Goal: Obtain resource: Obtain resource

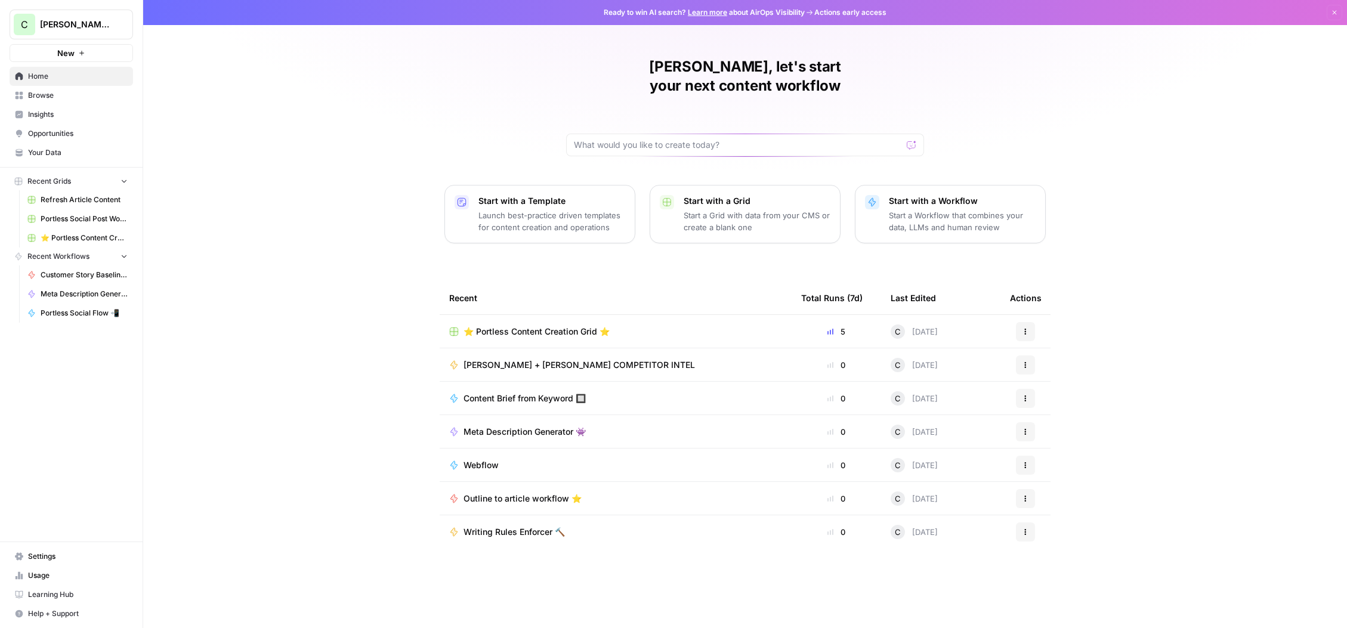
click at [39, 150] on span "Your Data" at bounding box center [78, 152] width 100 height 11
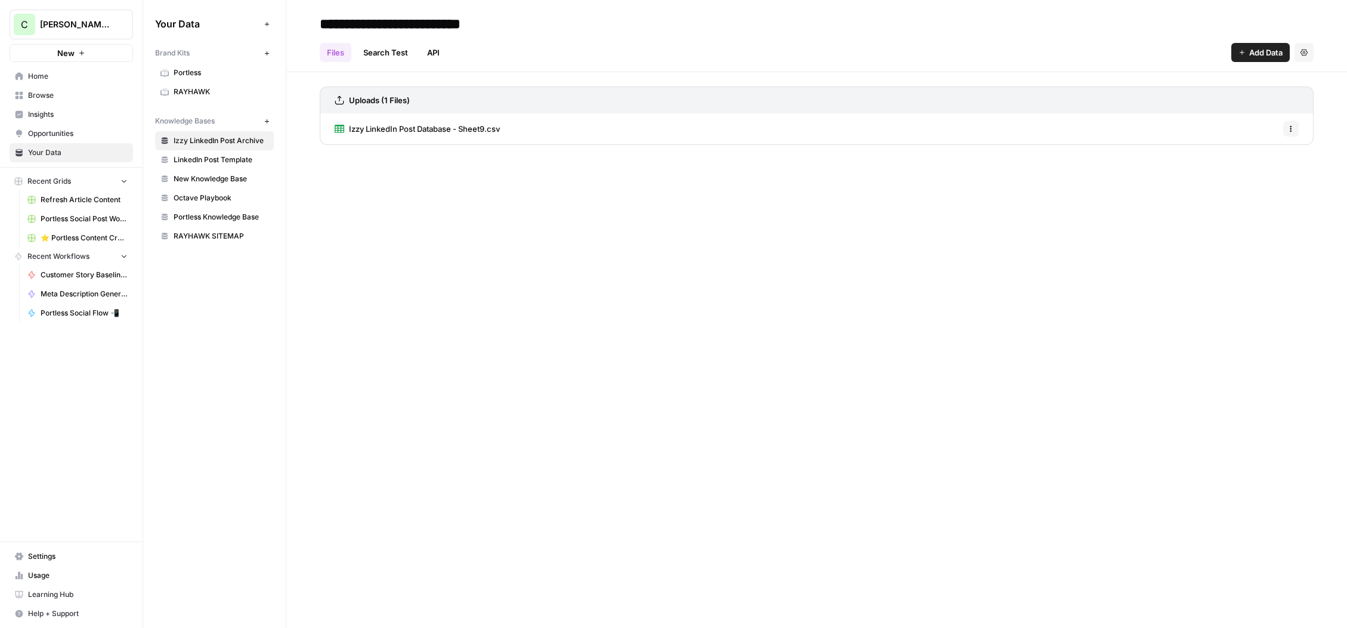
click at [184, 76] on span "Portless" at bounding box center [221, 72] width 95 height 11
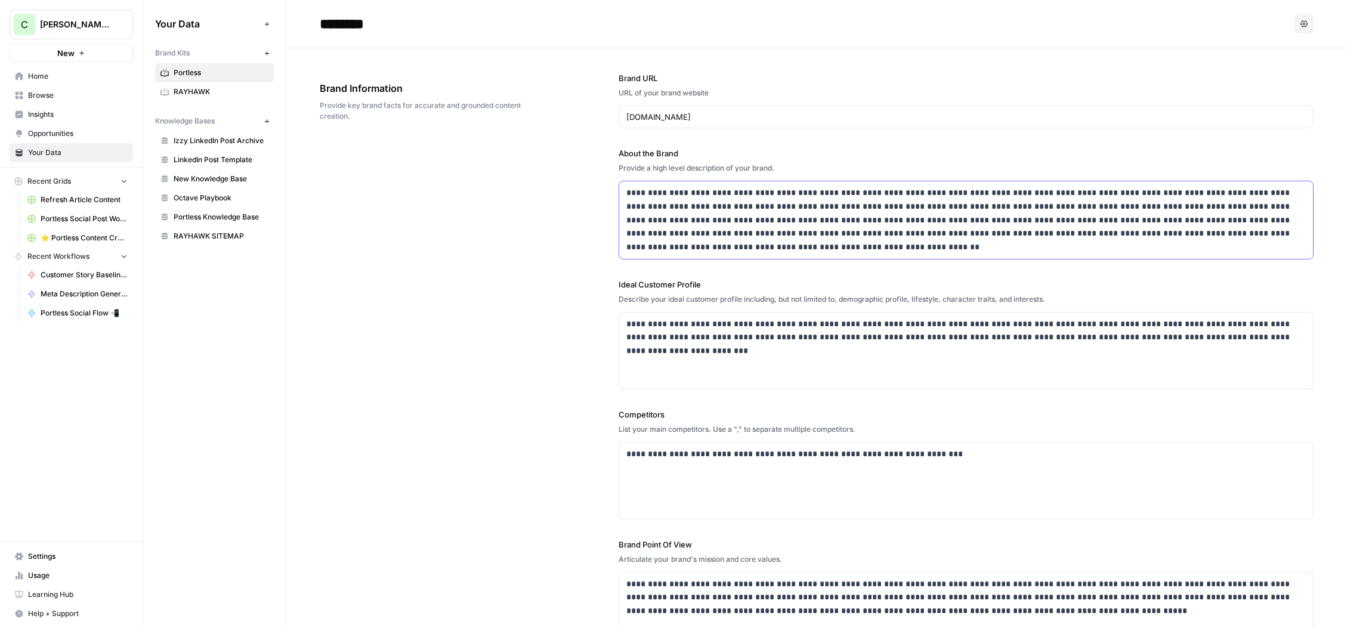
click at [741, 231] on p "**********" at bounding box center [966, 220] width 680 height 68
copy p "**********"
